Goal: Find specific page/section: Find specific page/section

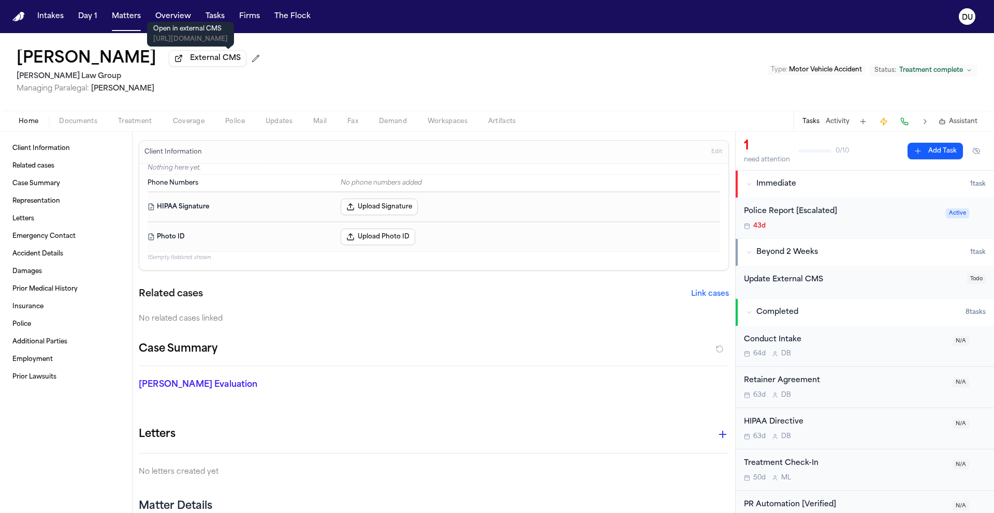
scroll to position [144, 0]
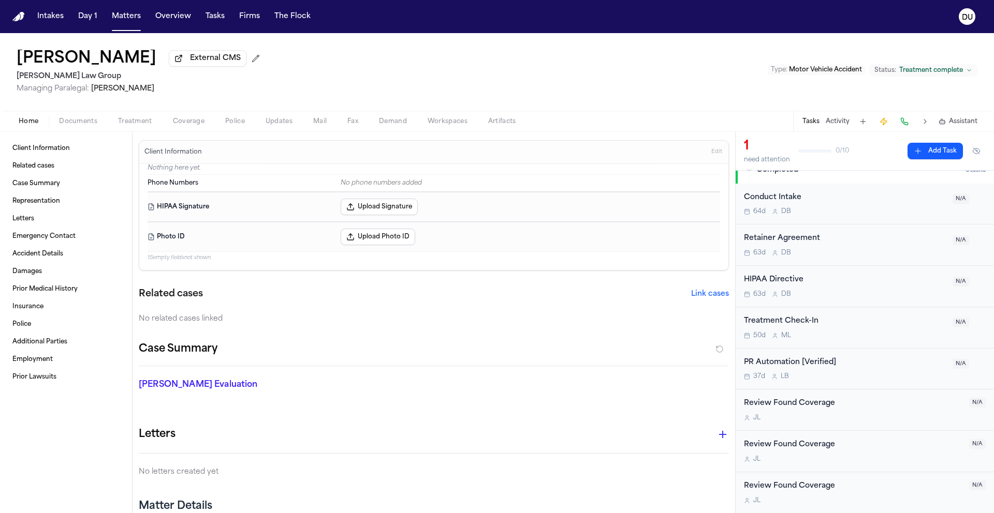
click at [18, 12] on img "Home" at bounding box center [18, 17] width 12 height 10
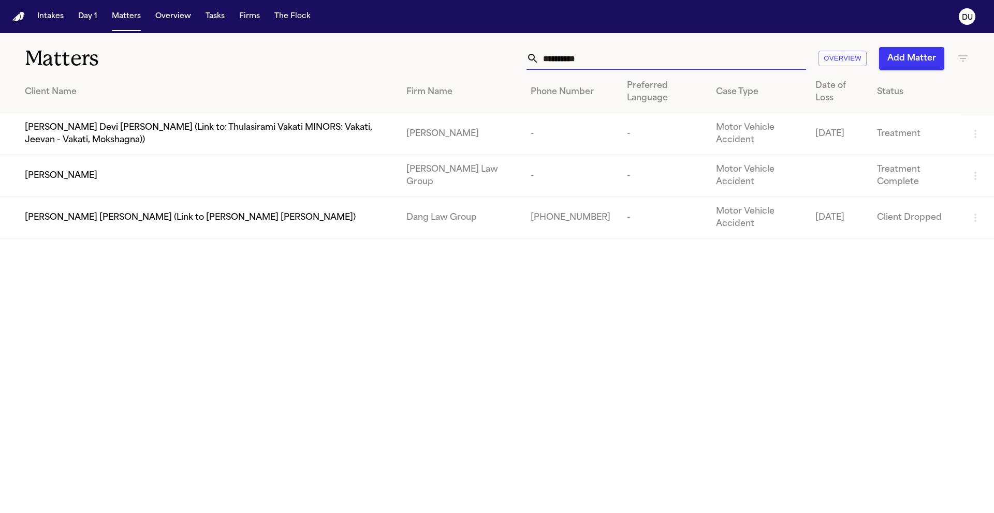
drag, startPoint x: 617, startPoint y: 59, endPoint x: 543, endPoint y: 58, distance: 74.0
click at [543, 58] on input "**********" at bounding box center [672, 58] width 267 height 23
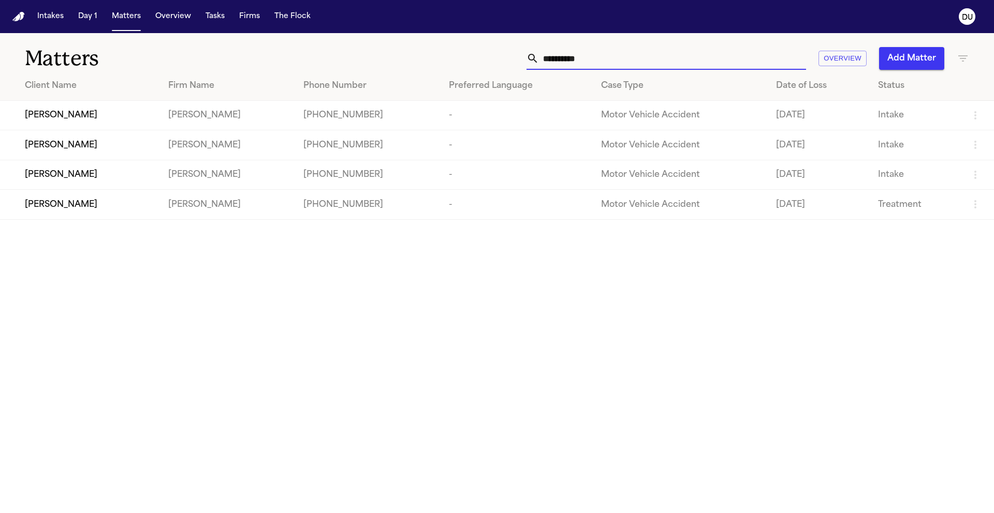
type input "**********"
drag, startPoint x: 602, startPoint y: 60, endPoint x: 518, endPoint y: 60, distance: 83.8
click at [518, 60] on div "**********" at bounding box center [634, 58] width 669 height 23
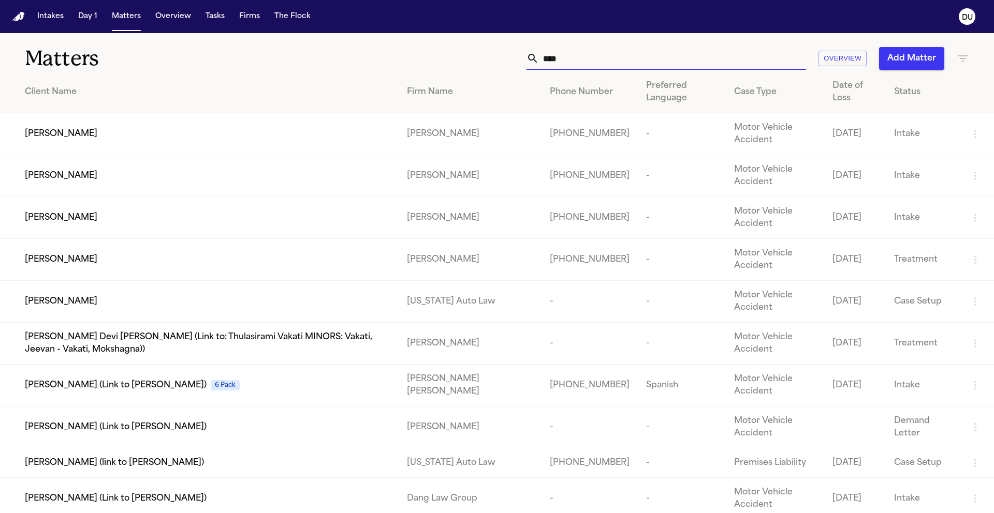
type input "*****"
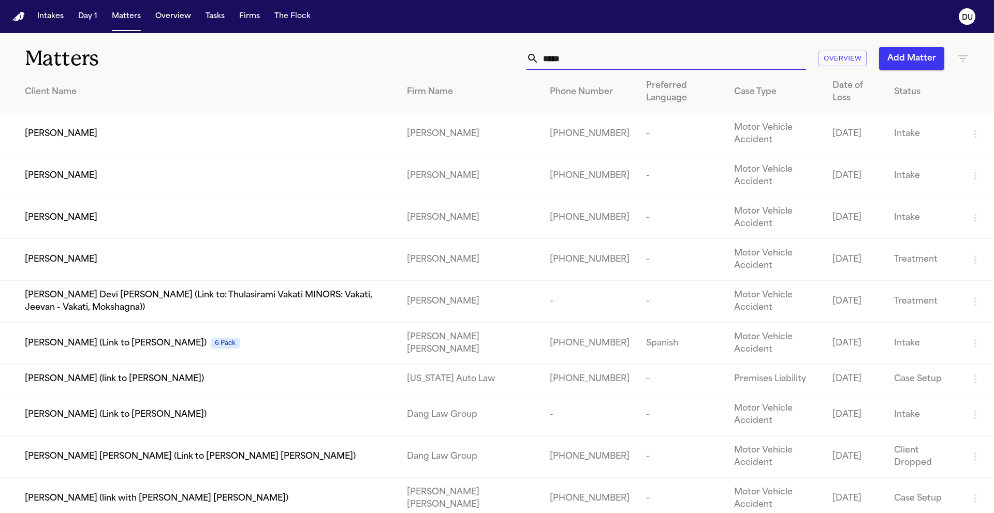
drag, startPoint x: 590, startPoint y: 61, endPoint x: 498, endPoint y: 61, distance: 91.1
click at [498, 61] on div "***** Overview Add Matter" at bounding box center [634, 58] width 669 height 23
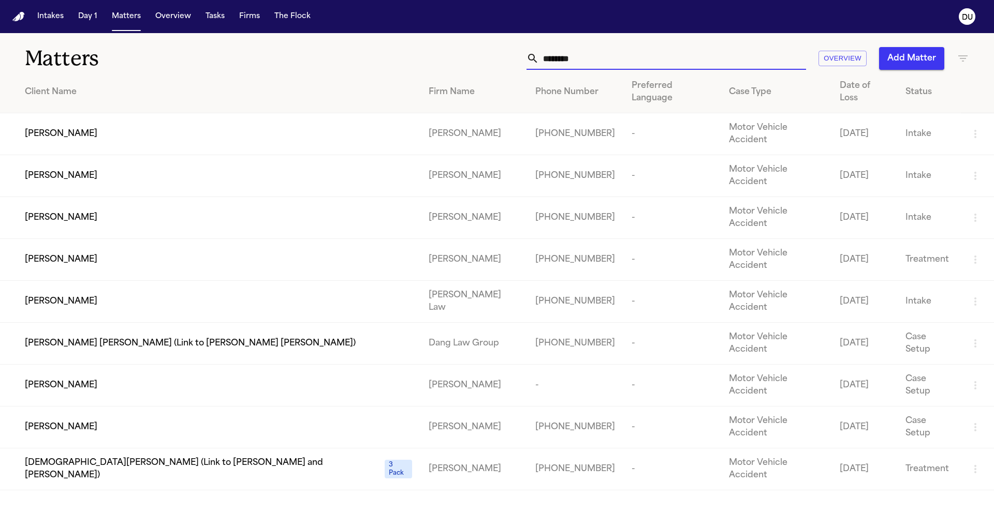
type input "********"
drag, startPoint x: 592, startPoint y: 61, endPoint x: 468, endPoint y: 58, distance: 123.7
click at [468, 58] on div "******** Overview Add Matter" at bounding box center [634, 58] width 669 height 23
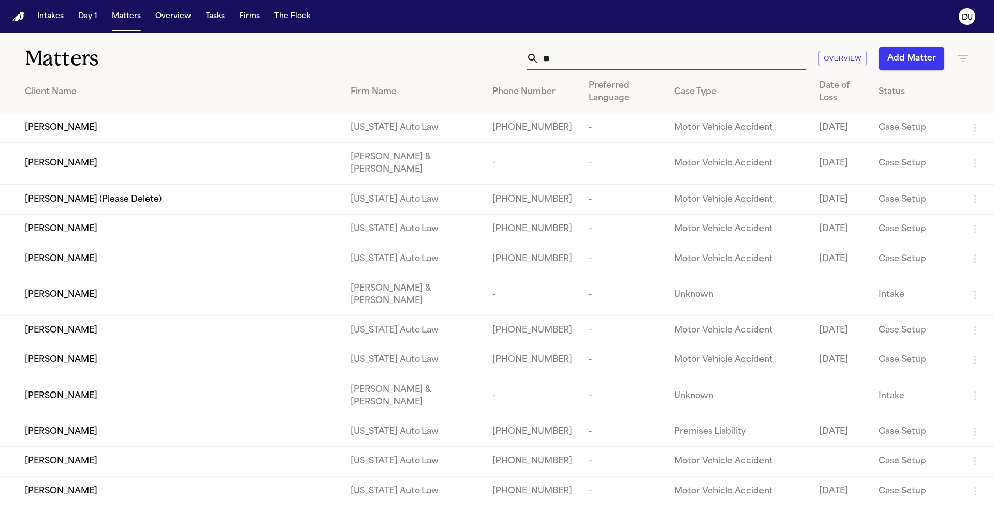
type input "*"
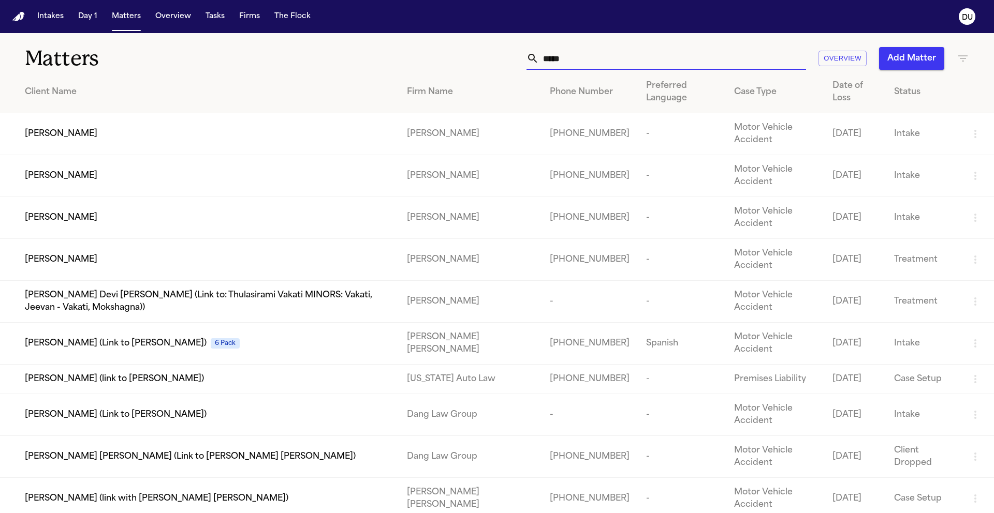
type input "*****"
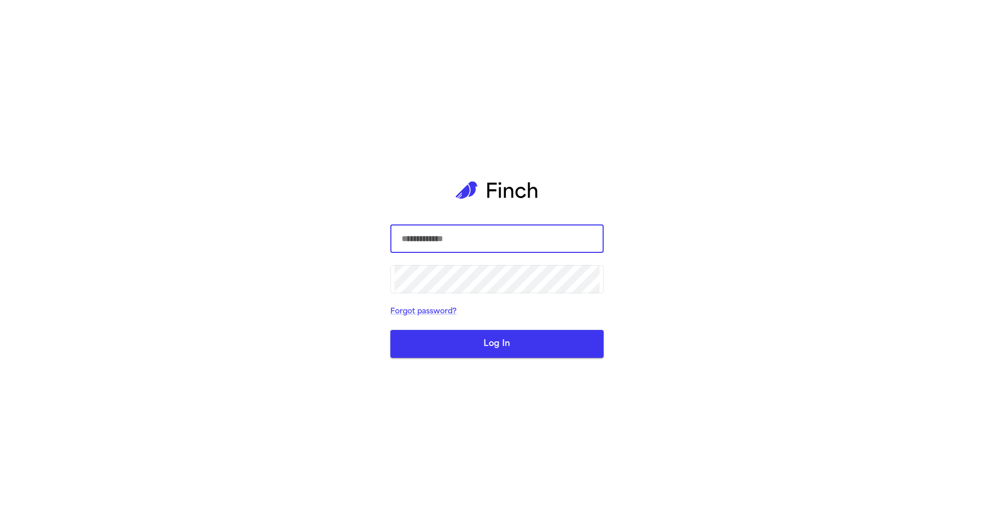
type input "**********"
click at [514, 349] on button "Log In" at bounding box center [496, 344] width 213 height 28
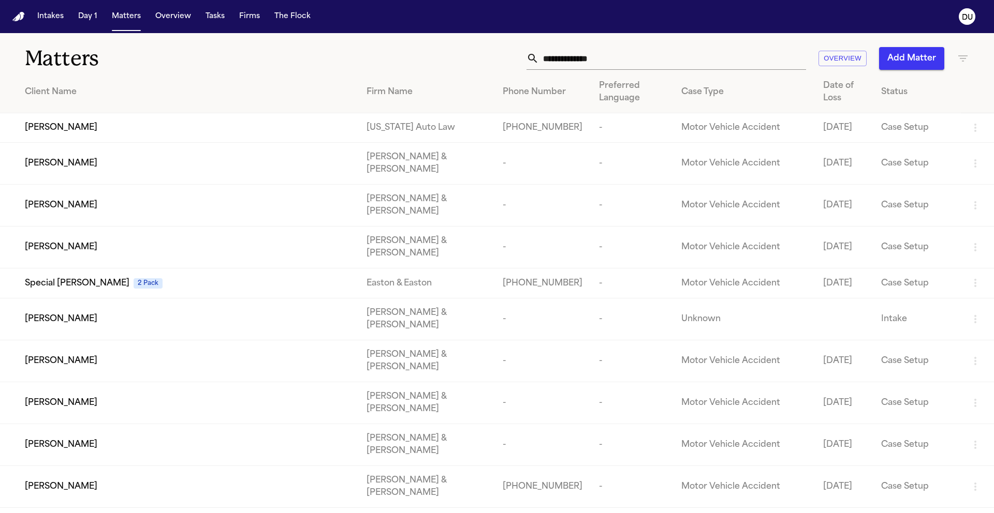
click at [627, 62] on input "text" at bounding box center [672, 58] width 267 height 23
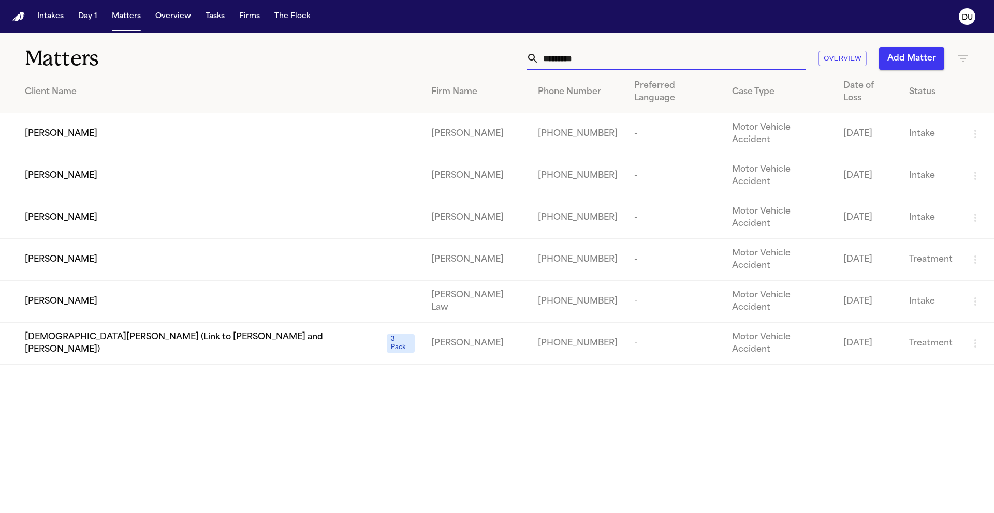
type input "********"
click at [214, 18] on button "Tasks" at bounding box center [214, 16] width 27 height 19
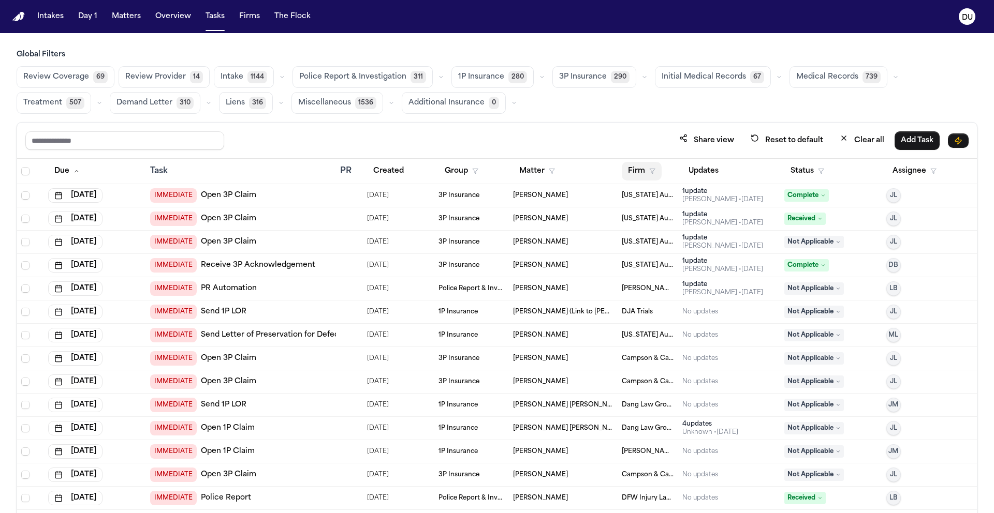
click at [639, 170] on button "Firm" at bounding box center [642, 171] width 40 height 19
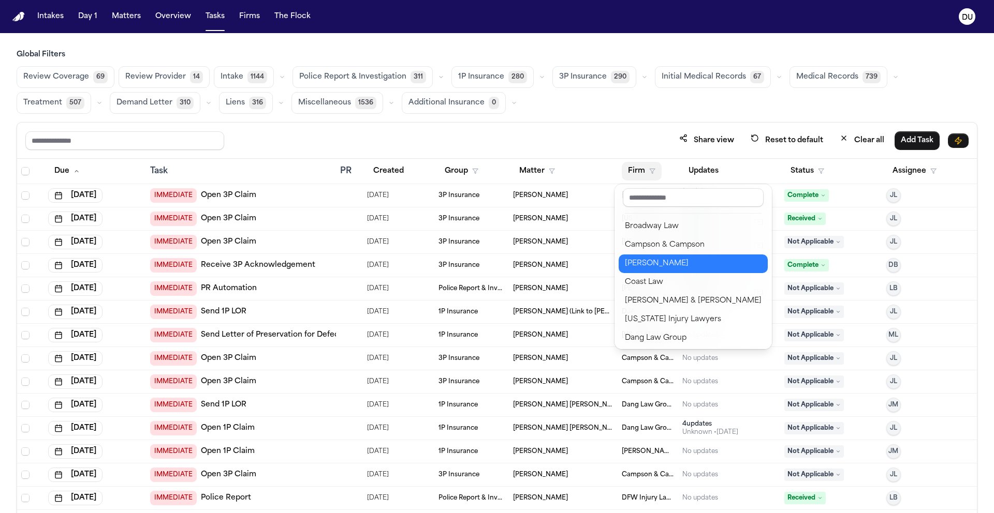
scroll to position [168, 0]
click at [672, 262] on div "[PERSON_NAME]" at bounding box center [693, 262] width 137 height 12
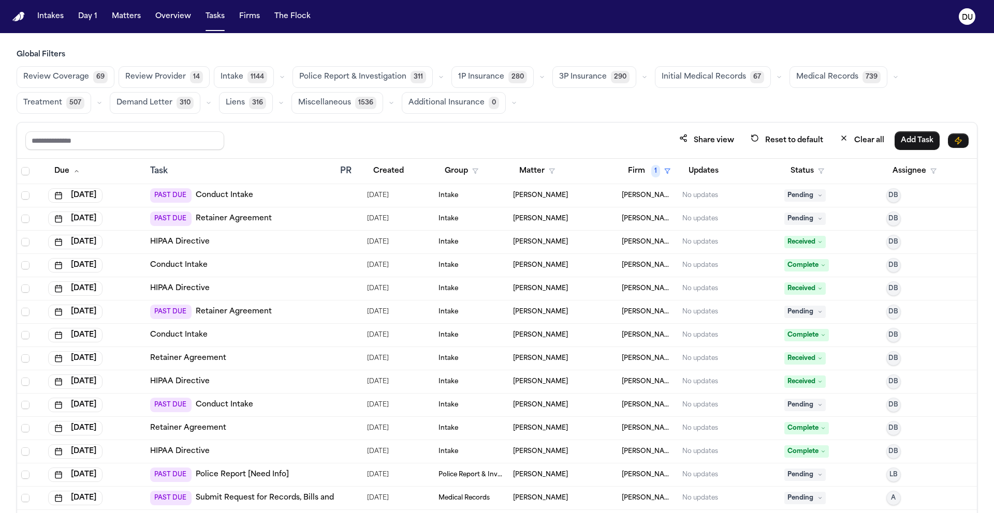
click at [796, 82] on span "Medical Records" at bounding box center [827, 77] width 62 height 10
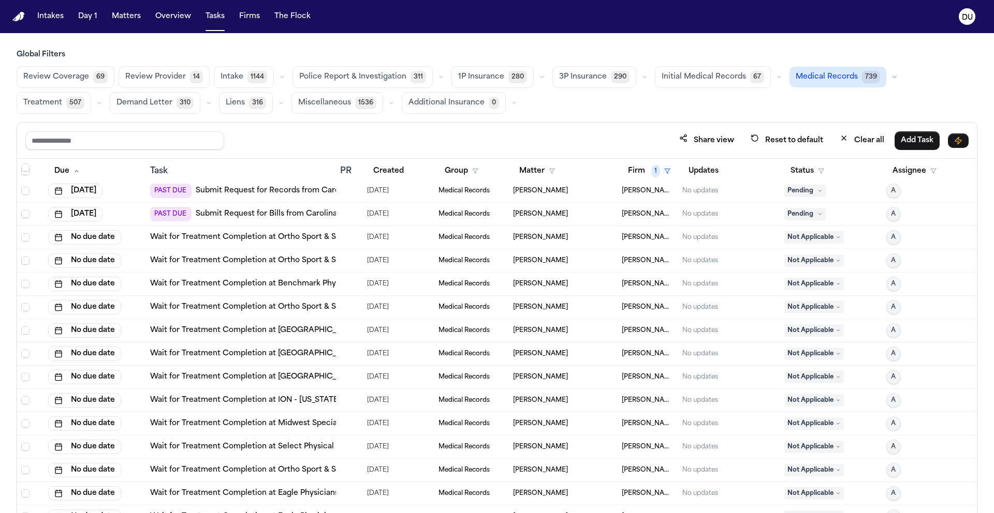
scroll to position [196, 0]
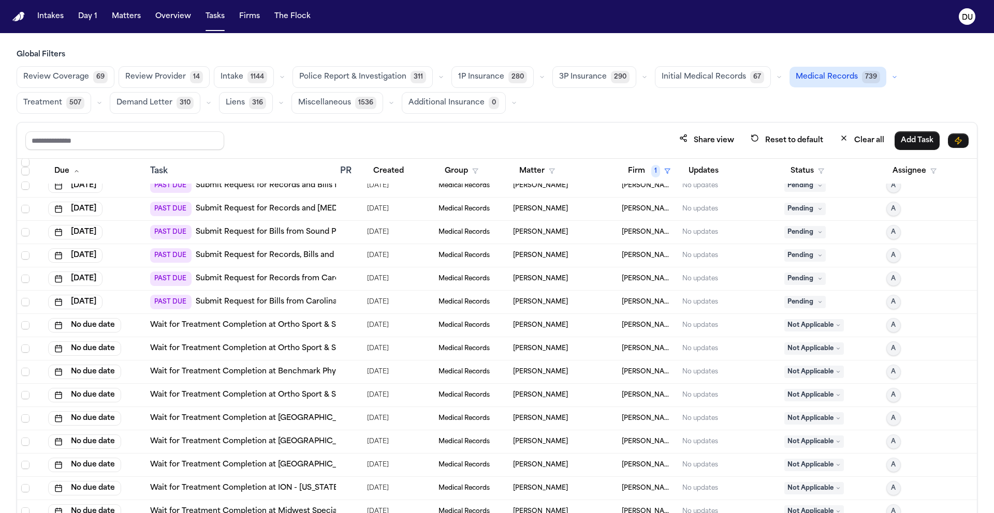
click at [306, 255] on link "Submit Request for Records, Bills and Unknown from Sound Physicians Emergency M…" at bounding box center [367, 256] width 342 height 10
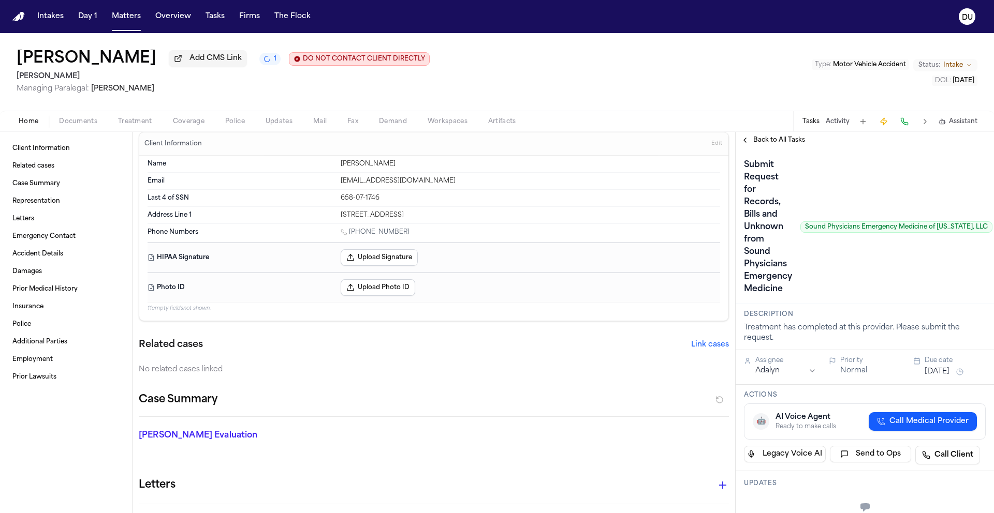
scroll to position [18, 0]
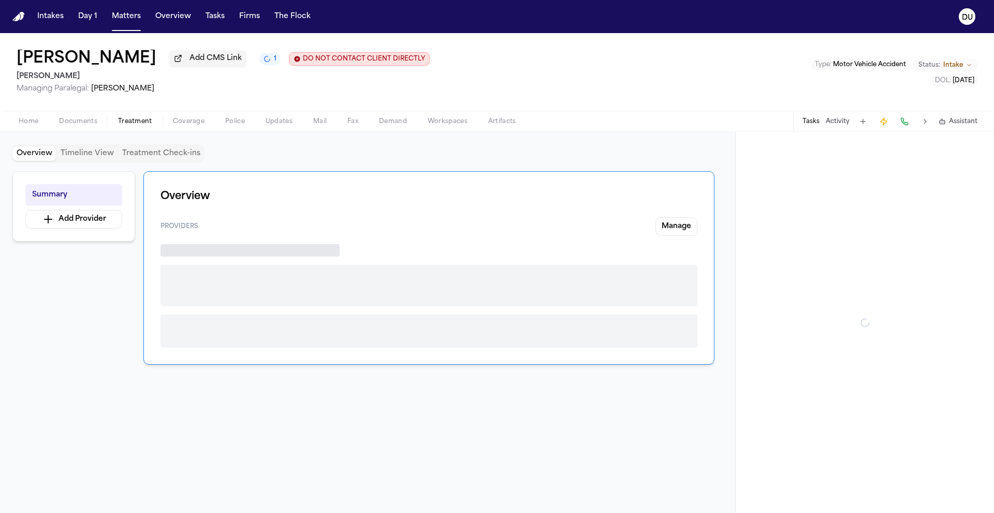
click at [131, 124] on span "Treatment" at bounding box center [135, 121] width 34 height 8
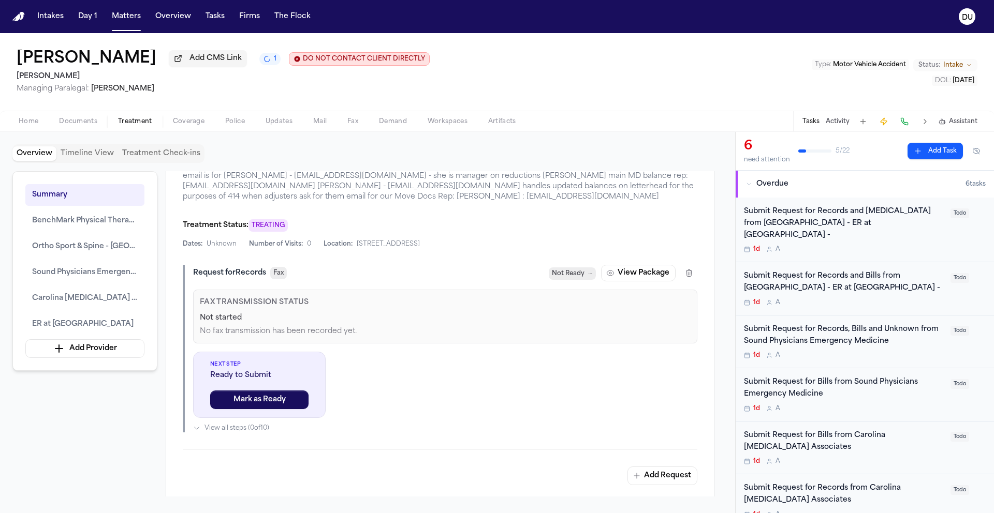
scroll to position [671, 0]
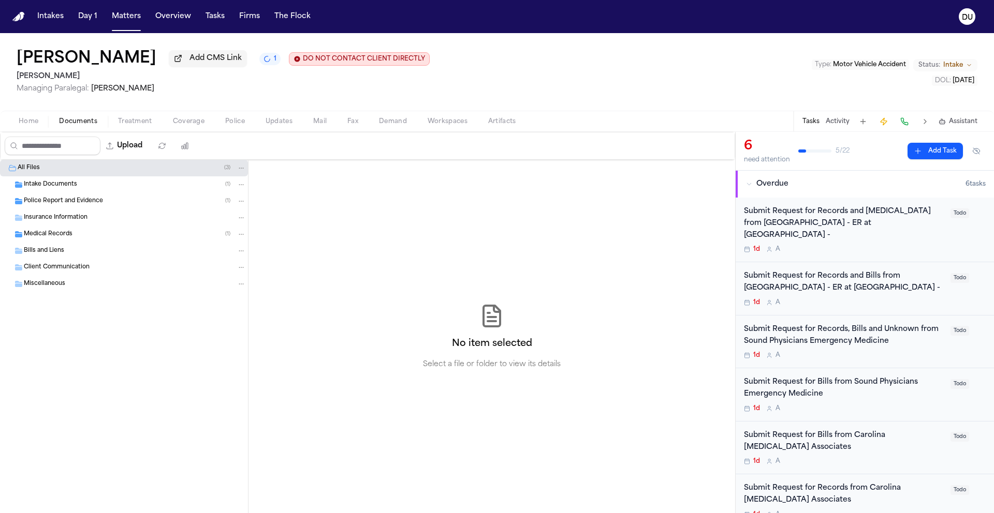
click at [80, 123] on span "Documents" at bounding box center [78, 121] width 38 height 8
click at [82, 185] on div "Intake Documents ( 1 )" at bounding box center [135, 184] width 222 height 9
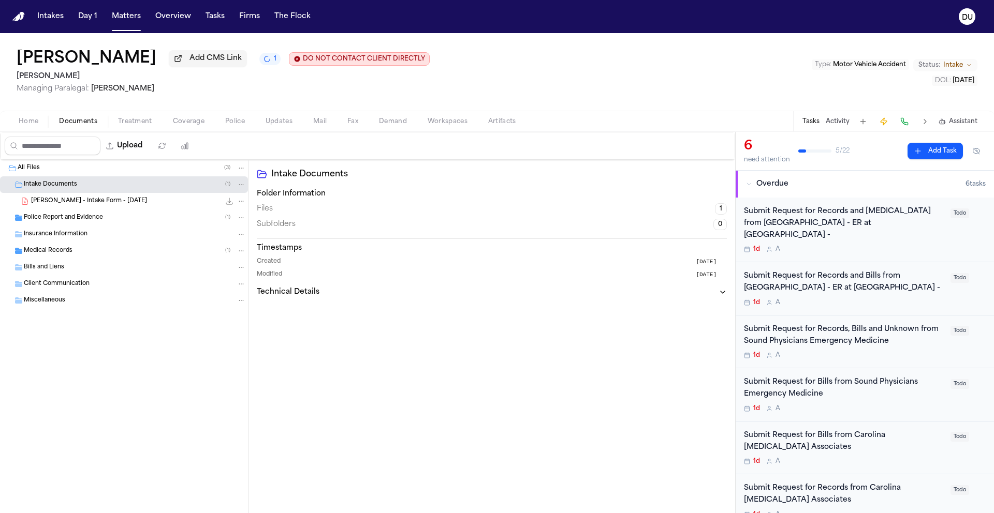
click at [89, 223] on div "Police Report and Evidence ( 1 )" at bounding box center [135, 217] width 222 height 9
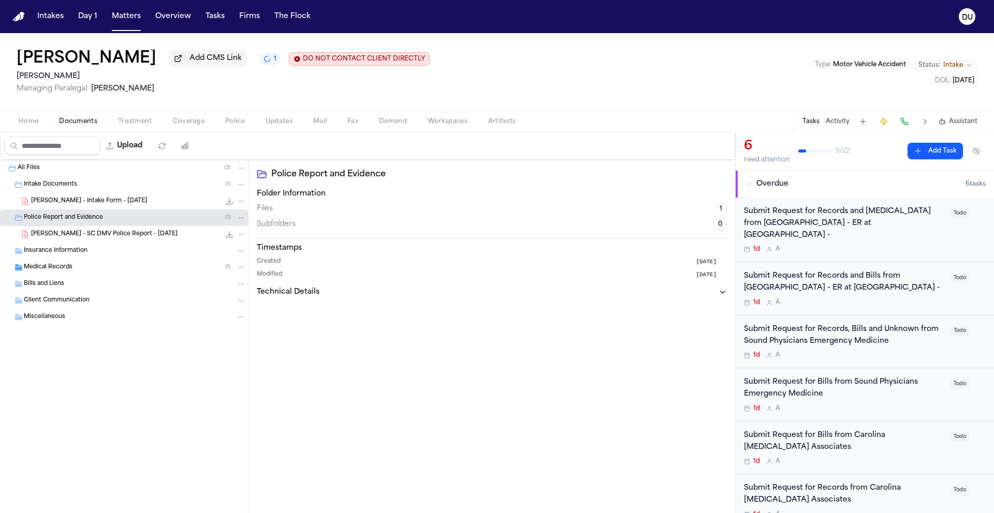
click at [85, 255] on span "Insurance Information" at bounding box center [56, 251] width 64 height 9
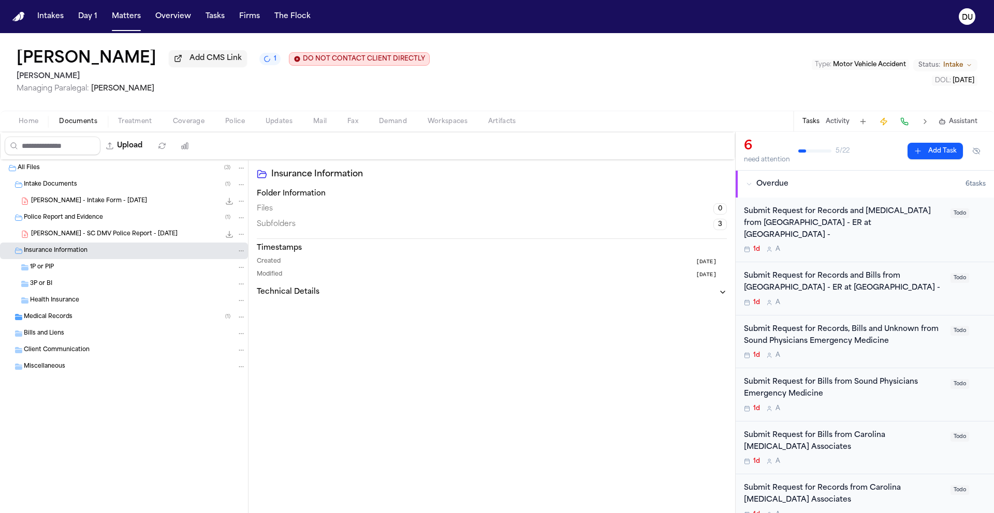
click at [76, 322] on div "Medical Records ( 1 )" at bounding box center [135, 317] width 222 height 9
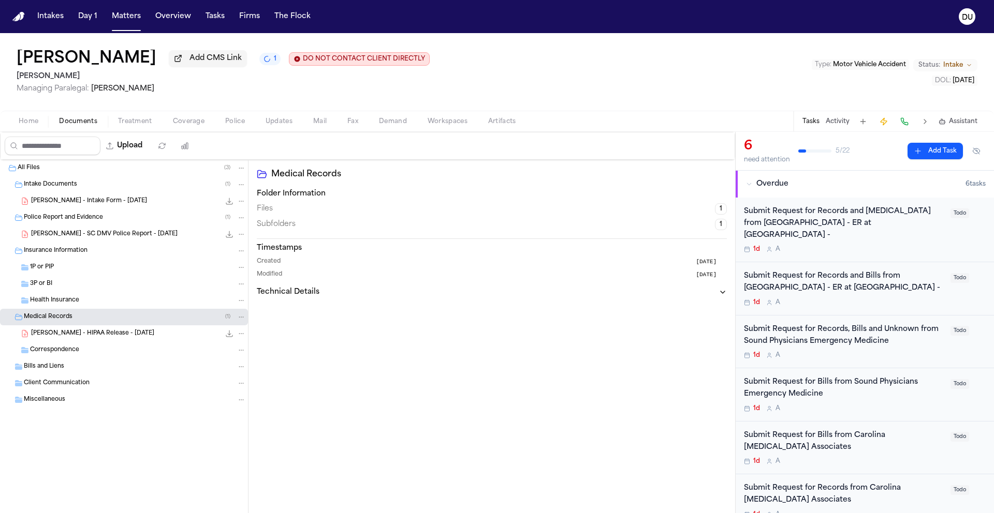
click at [65, 388] on span "Client Communication" at bounding box center [57, 383] width 66 height 9
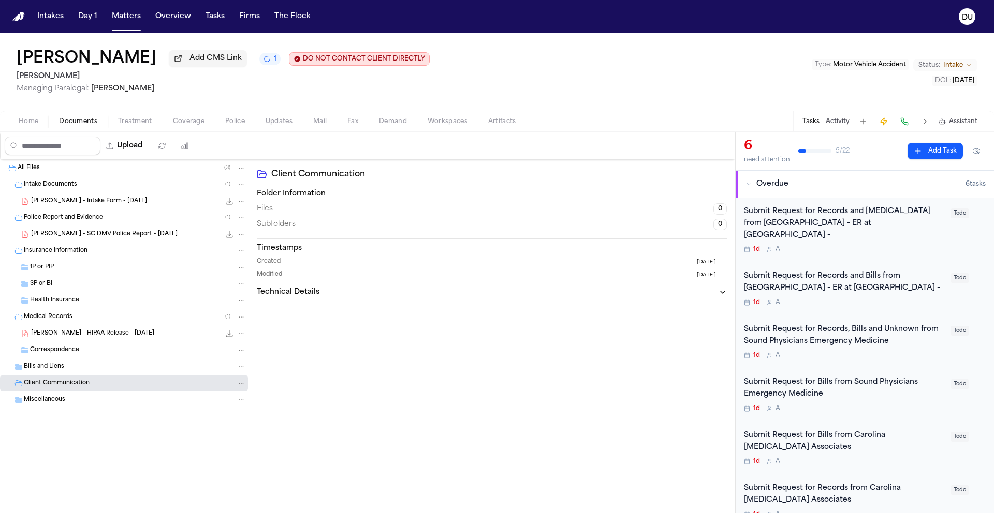
click at [64, 372] on div "Bills and Liens" at bounding box center [135, 366] width 222 height 9
click at [67, 354] on span "Correspondence" at bounding box center [54, 350] width 49 height 9
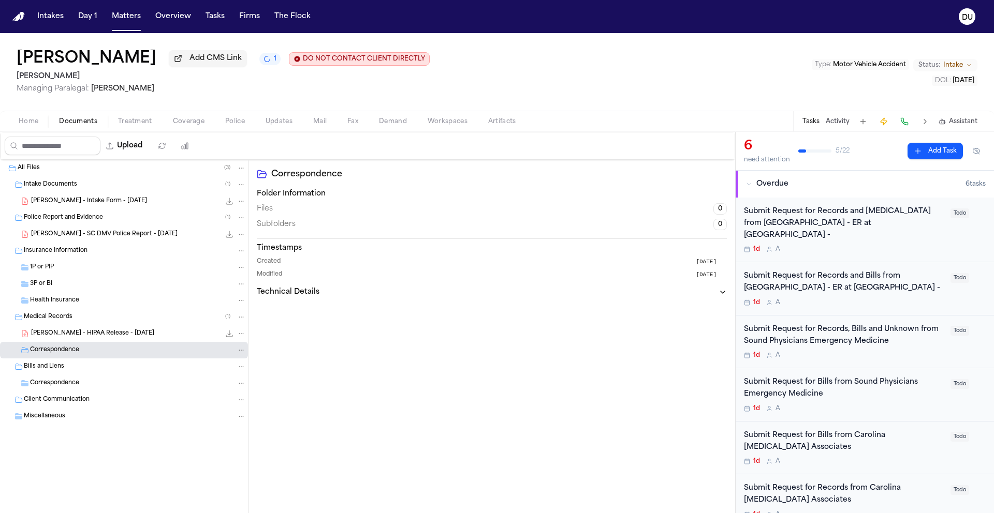
click at [60, 419] on span "Miscellaneous" at bounding box center [44, 417] width 41 height 9
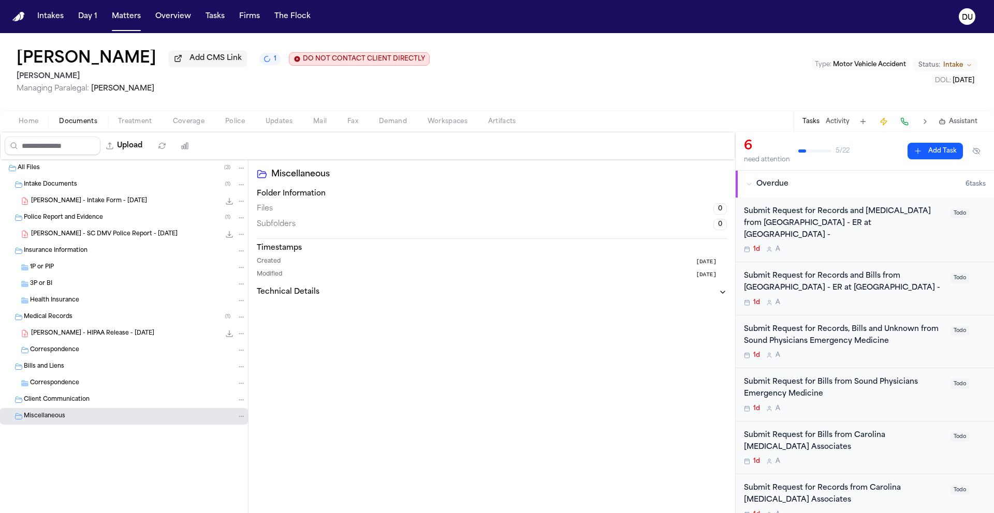
click at [127, 126] on span "Treatment" at bounding box center [135, 121] width 34 height 8
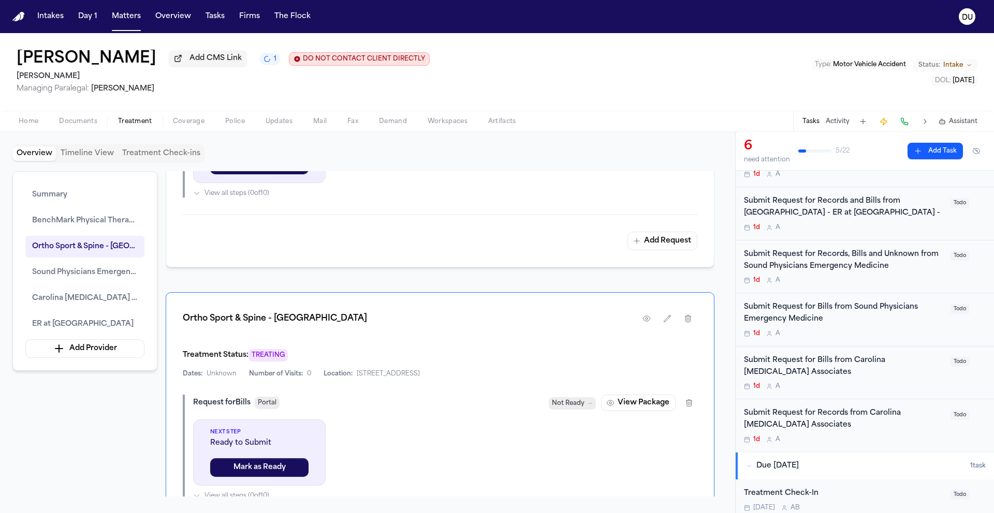
scroll to position [909, 0]
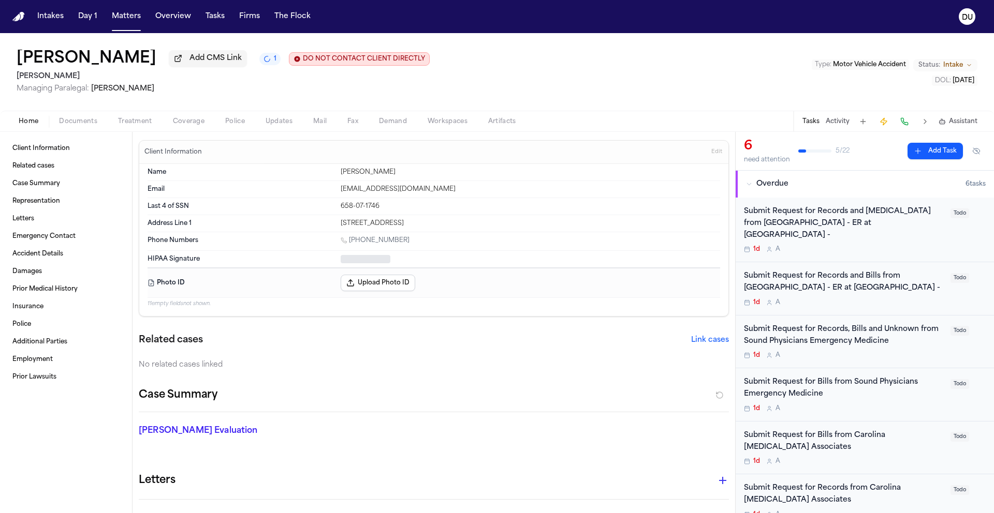
click at [38, 128] on span "button" at bounding box center [28, 127] width 32 height 1
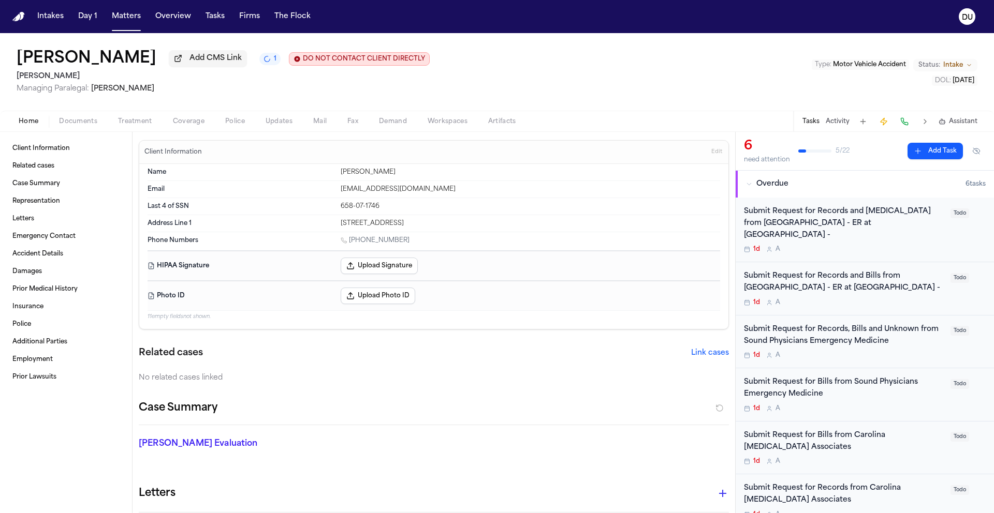
click at [126, 126] on span "Treatment" at bounding box center [135, 121] width 34 height 8
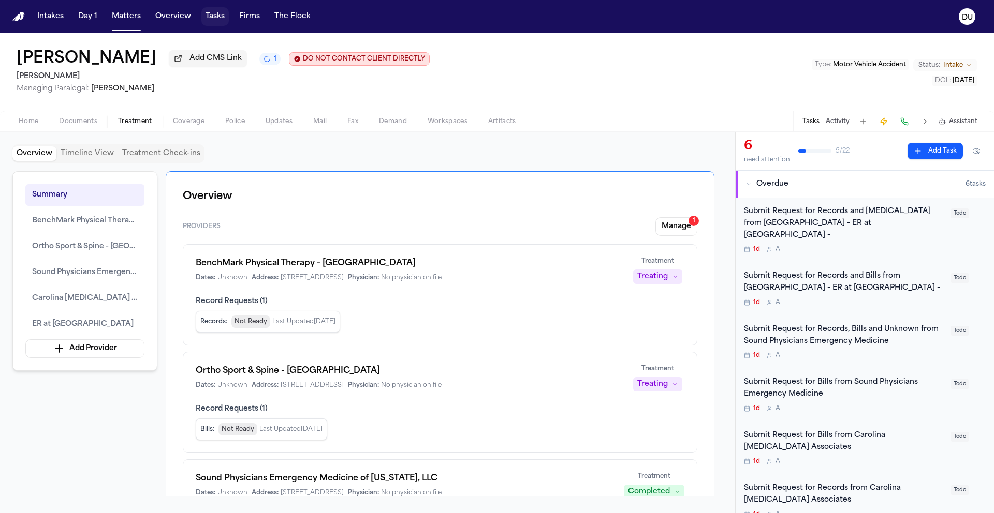
click at [213, 19] on button "Tasks" at bounding box center [214, 16] width 27 height 19
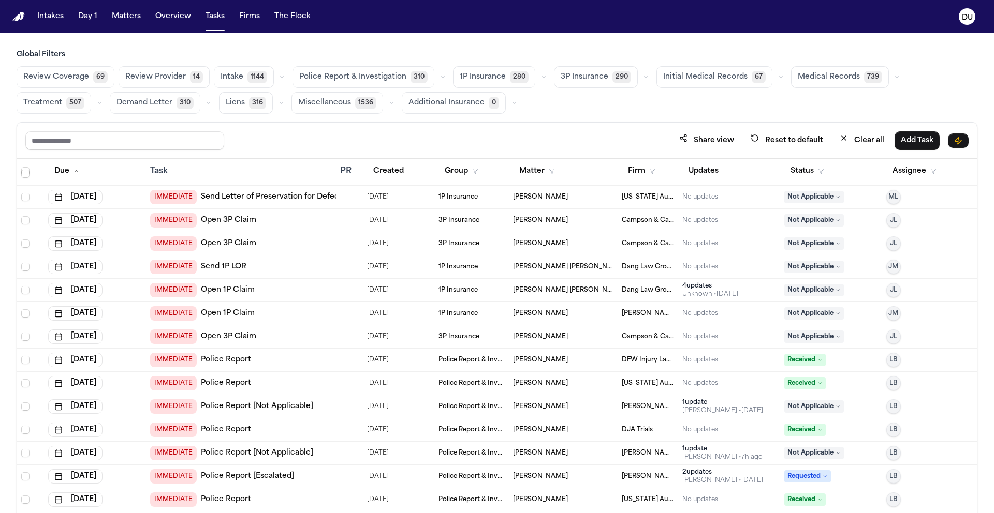
scroll to position [186, 0]
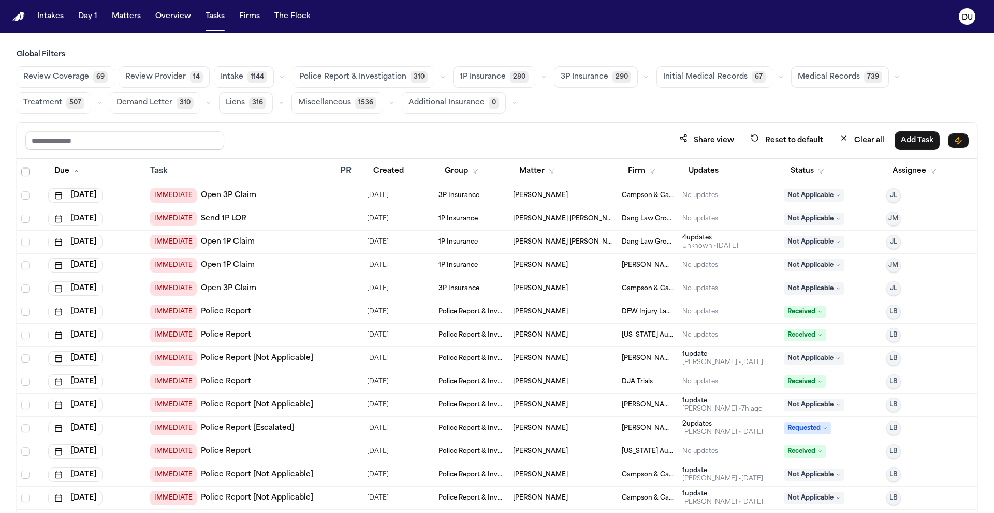
click at [864, 82] on span "739" at bounding box center [873, 77] width 18 height 12
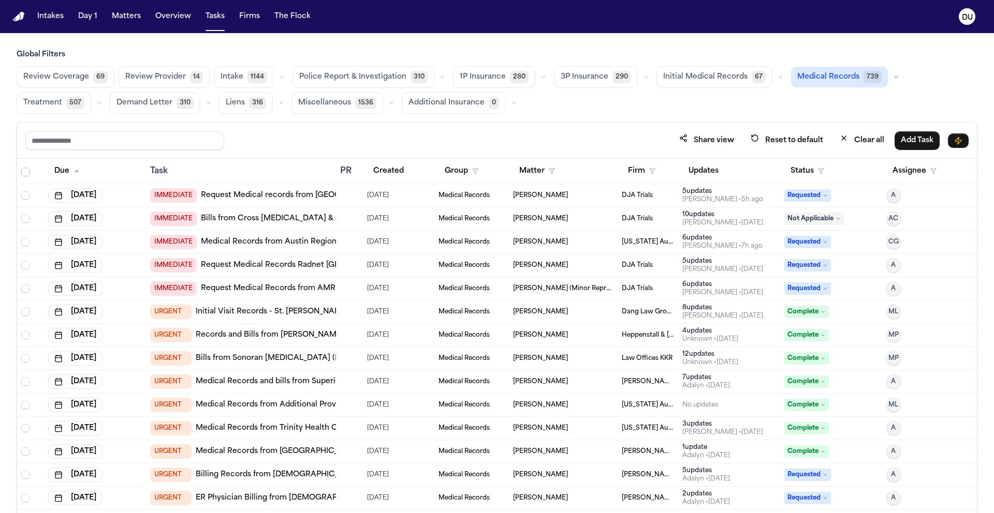
scroll to position [518, 0]
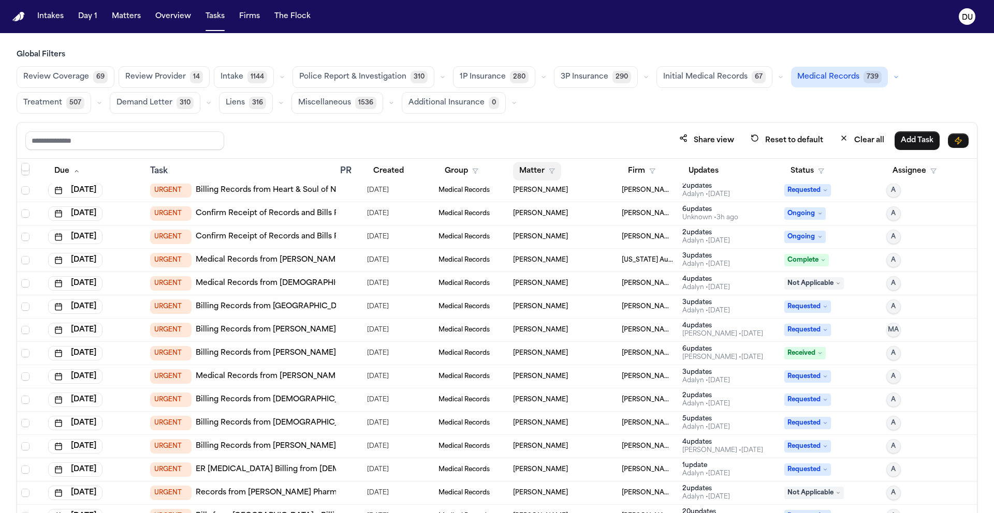
click at [522, 172] on button "Matter" at bounding box center [537, 171] width 48 height 19
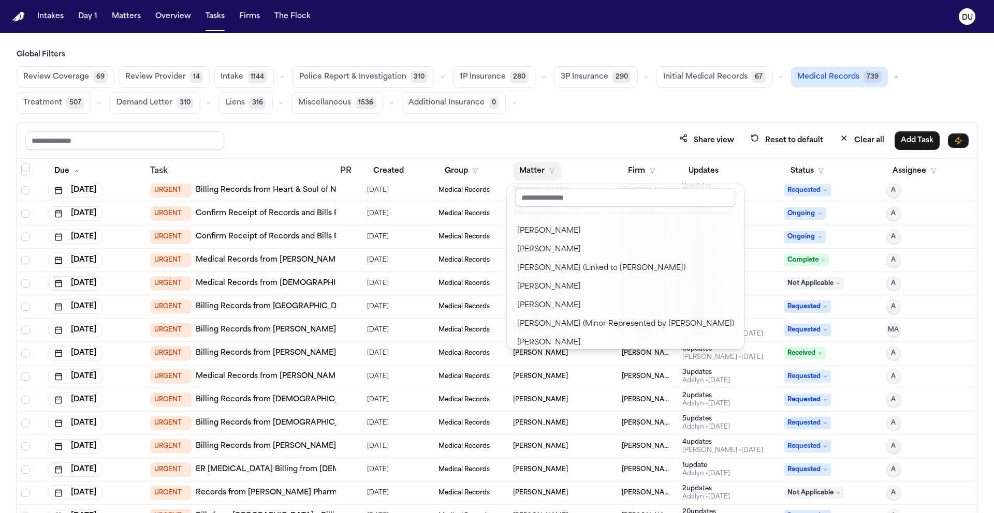
scroll to position [13, 0]
click at [552, 123] on div "Share view Reset to default Clear all Add Task Due Task PR Created Group Matter…" at bounding box center [497, 340] width 961 height 437
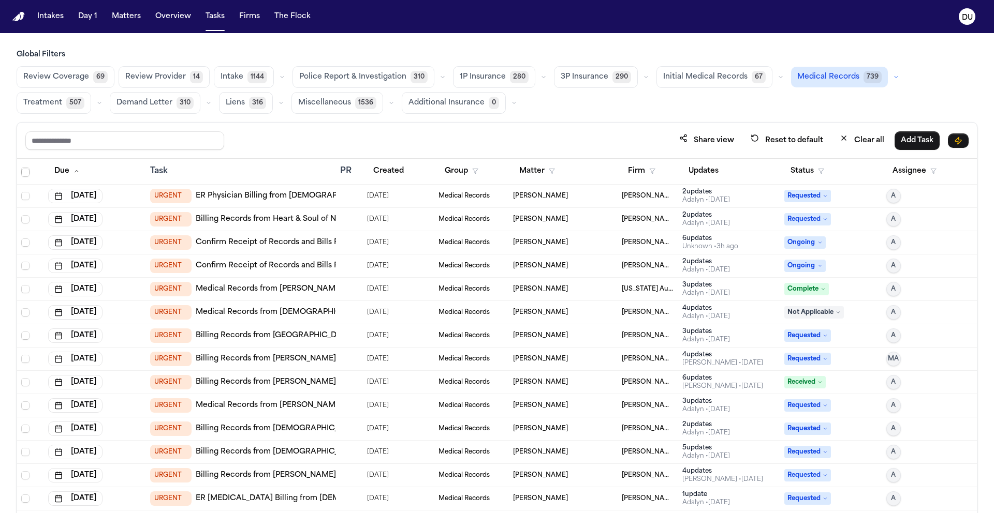
scroll to position [432, 0]
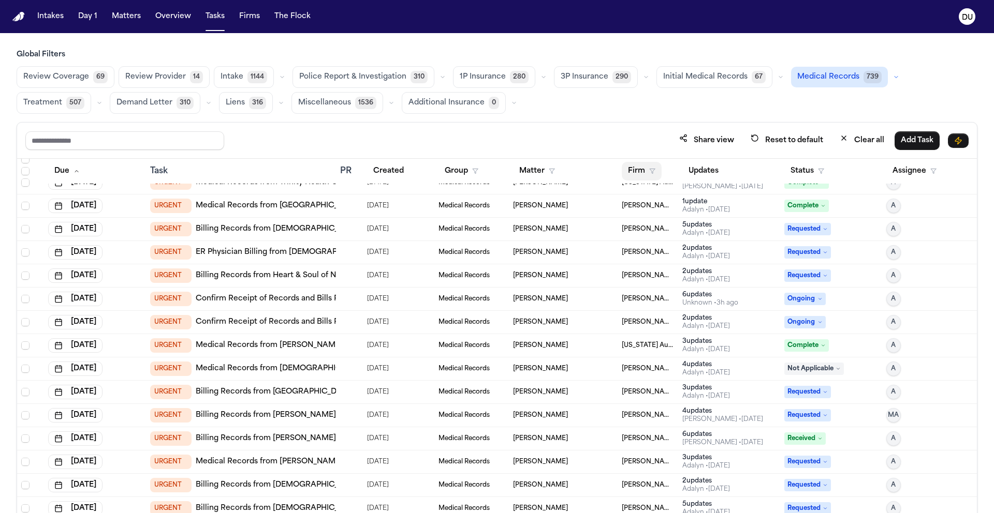
click at [624, 175] on button "Firm" at bounding box center [642, 171] width 40 height 19
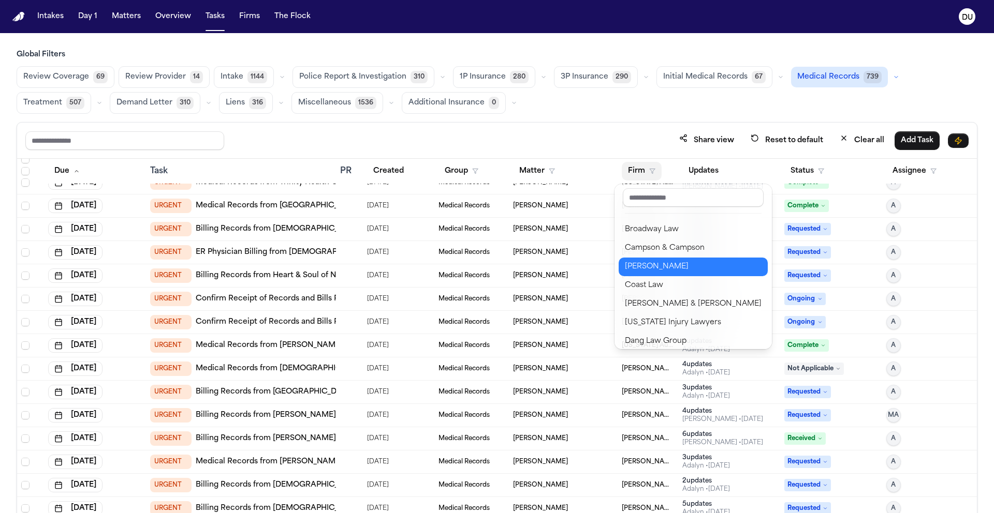
scroll to position [194, 0]
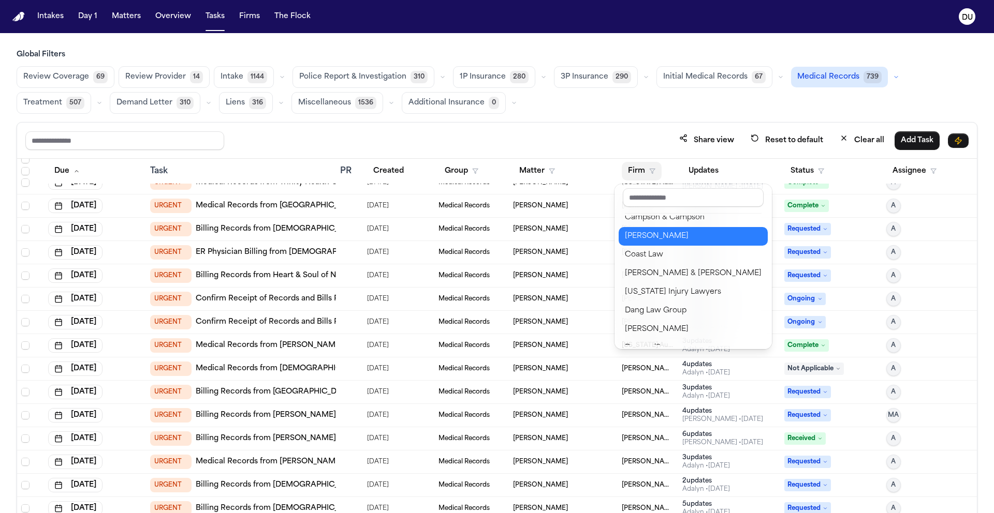
click at [684, 233] on div "[PERSON_NAME]" at bounding box center [693, 236] width 137 height 12
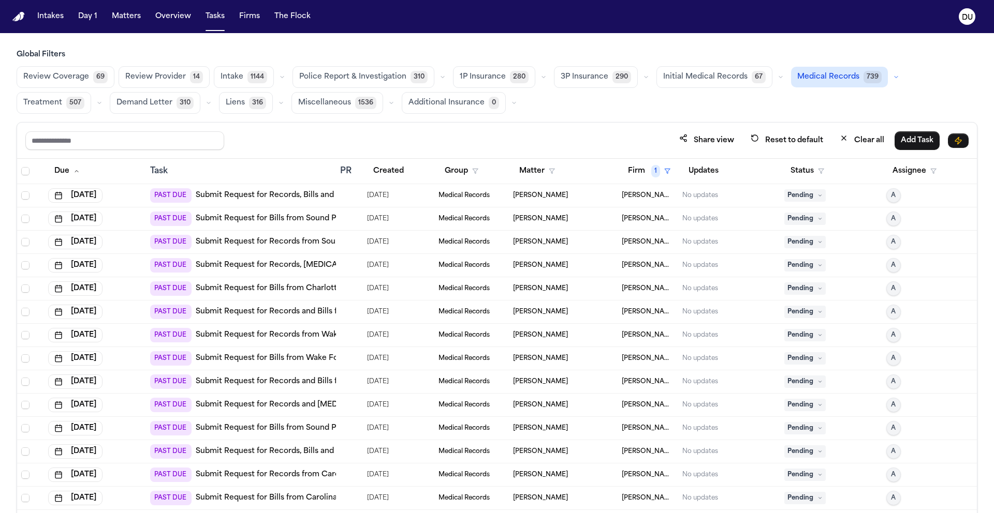
click at [590, 269] on div "Therome Primus Jr." at bounding box center [563, 265] width 100 height 8
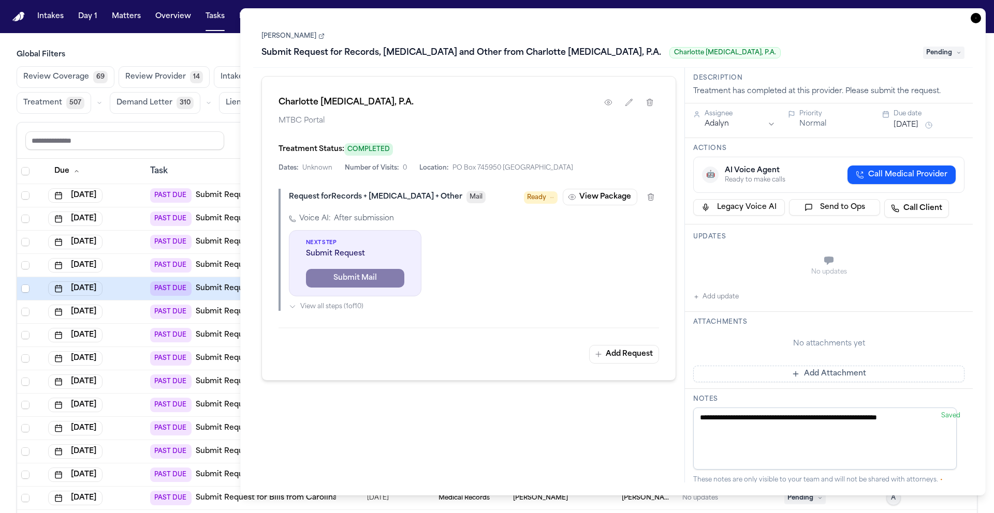
click at [976, 20] on icon "button" at bounding box center [975, 18] width 10 height 10
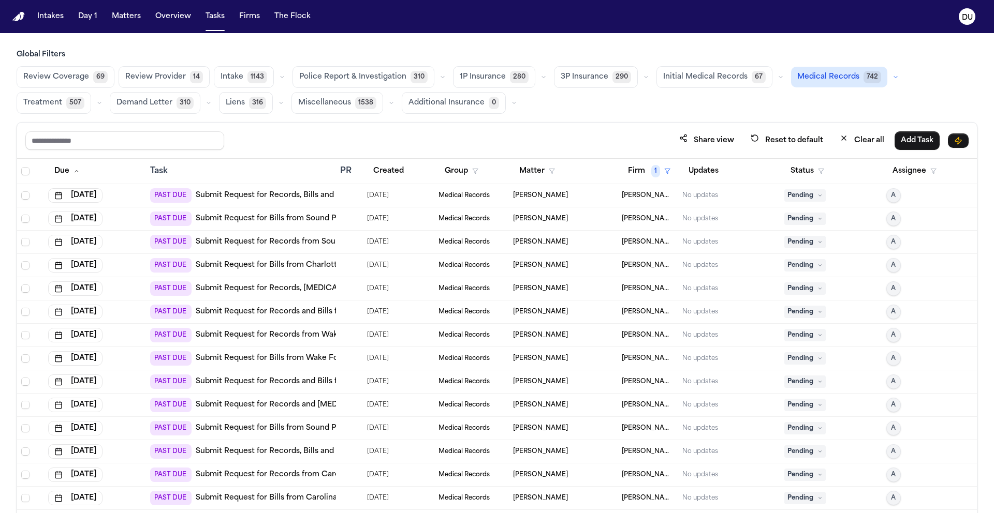
click at [329, 195] on link "Submit Request for Records, Bills and [MEDICAL_DATA] from [GEOGRAPHIC_DATA] -[G…" at bounding box center [393, 195] width 395 height 10
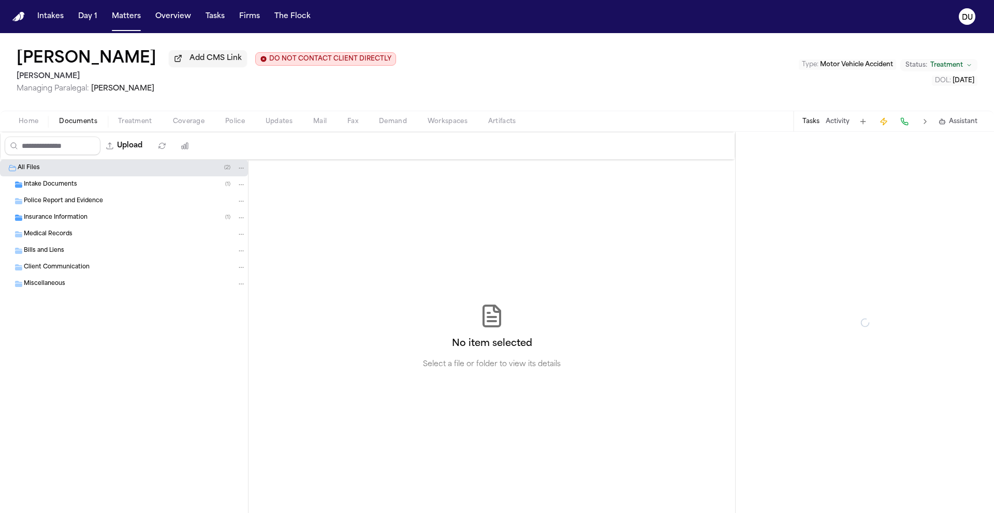
click at [70, 123] on span "Documents" at bounding box center [78, 121] width 38 height 8
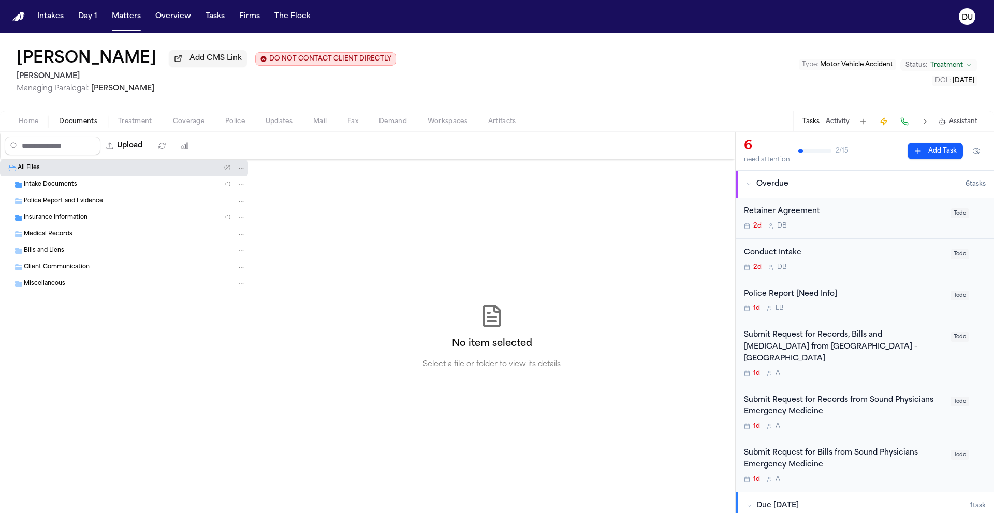
click at [48, 220] on span "Insurance Information" at bounding box center [56, 218] width 64 height 9
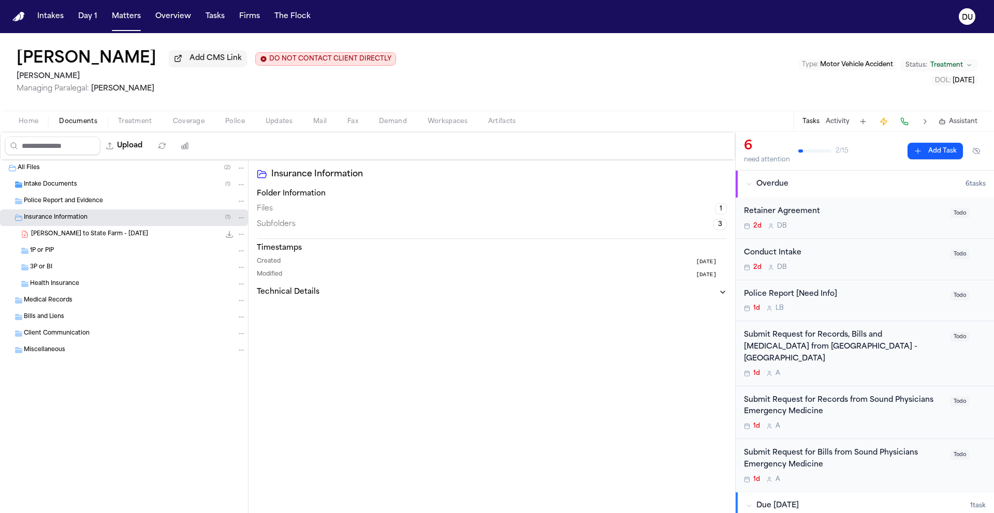
click at [67, 187] on span "Intake Documents" at bounding box center [50, 185] width 53 height 9
